Goal: Information Seeking & Learning: Learn about a topic

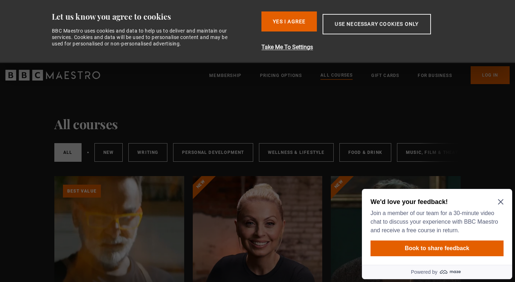
click at [501, 203] on icon "Close Maze Prompt" at bounding box center [501, 202] width 6 height 6
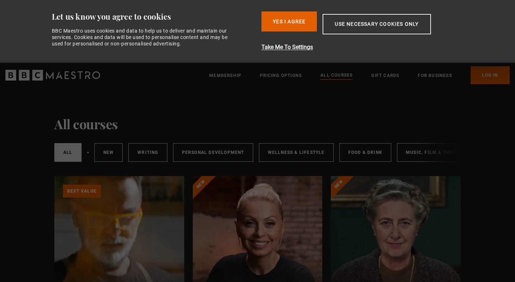
click at [331, 33] on button "Use necessary cookies only" at bounding box center [377, 24] width 108 height 20
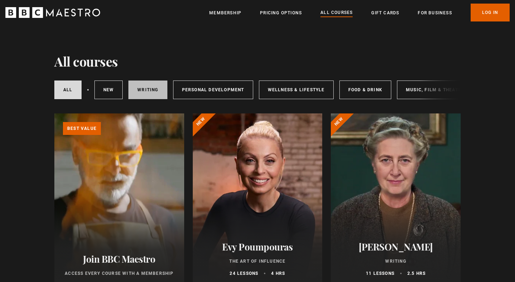
click at [143, 86] on link "Writing" at bounding box center [147, 90] width 39 height 19
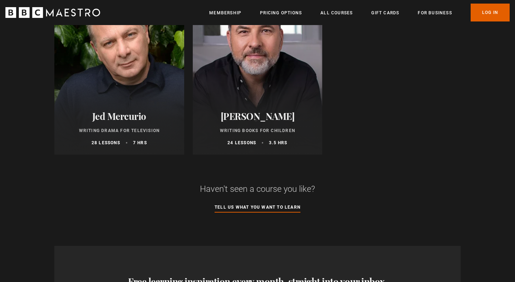
scroll to position [851, 0]
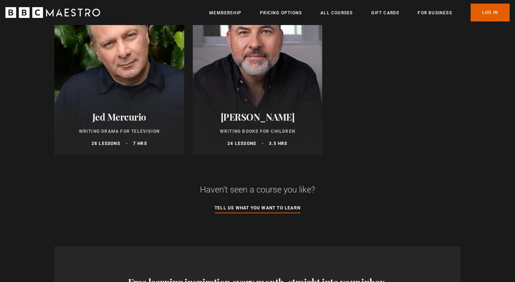
click at [101, 105] on div "Jed Mercurio Writing Drama for Television 28 lessons 7 hrs" at bounding box center [119, 129] width 130 height 53
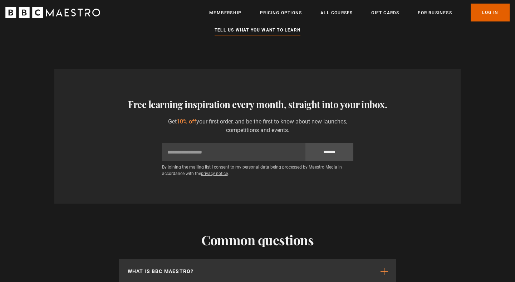
scroll to position [1135, 0]
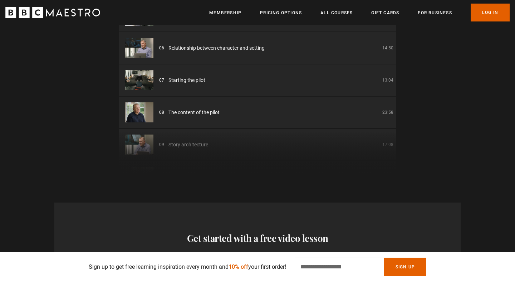
scroll to position [132, 0]
